Goal: Obtain resource: Download file/media

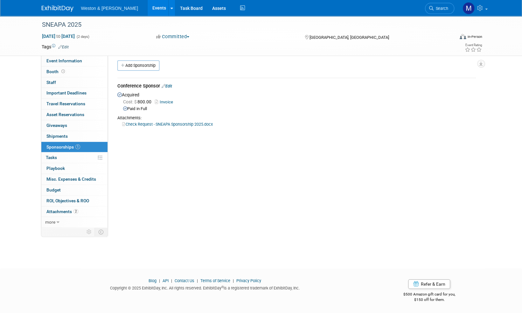
click at [57, 10] on img at bounding box center [58, 8] width 32 height 6
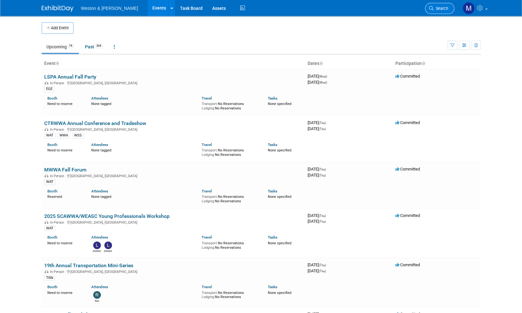
click at [448, 8] on span "Search" at bounding box center [441, 8] width 15 height 5
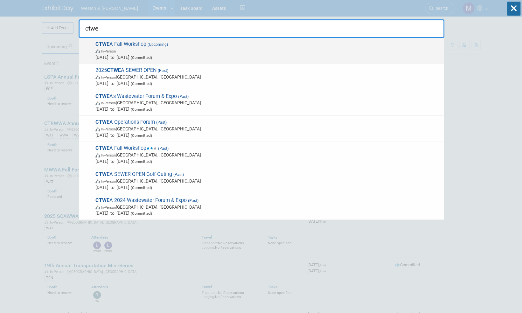
type input "ctwe"
click at [119, 45] on span "CTWE A Fall Workshop (Upcoming) In-Person [DATE] to [DATE] (Committed)" at bounding box center [267, 50] width 347 height 19
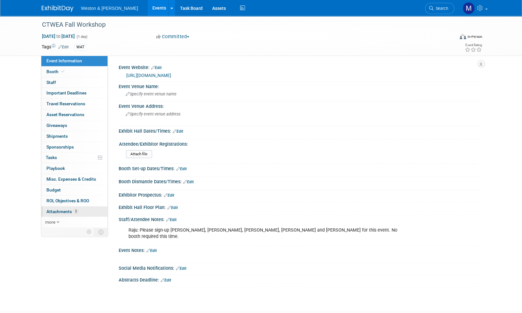
click at [64, 210] on span "Attachments 3" at bounding box center [62, 211] width 32 height 5
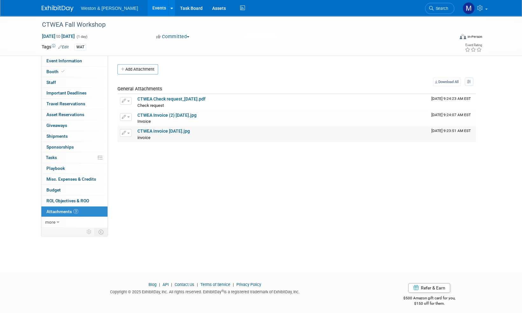
click at [177, 132] on link "CTWEA invoice 10.9.25.jpg" at bounding box center [163, 131] width 52 height 5
